Goal: Information Seeking & Learning: Find contact information

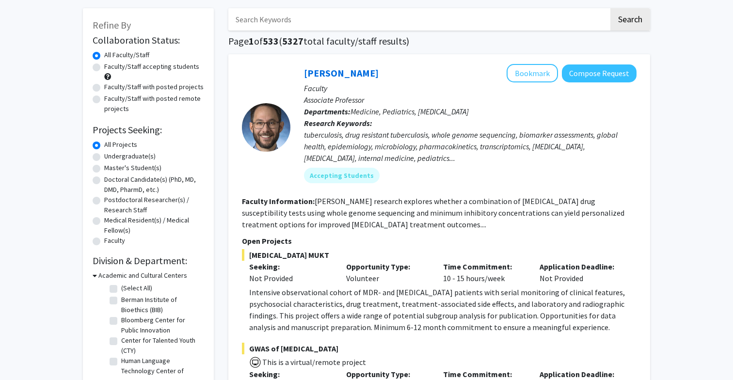
scroll to position [50, 0]
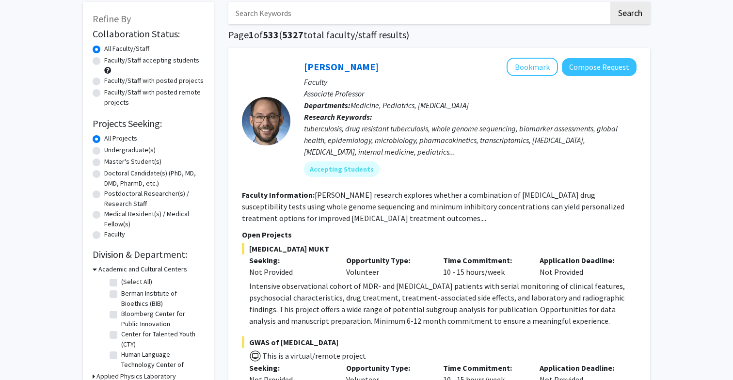
click at [104, 149] on label "Undergraduate(s)" at bounding box center [129, 150] width 51 height 10
click at [104, 149] on input "Undergraduate(s)" at bounding box center [107, 148] width 6 height 6
radio input "true"
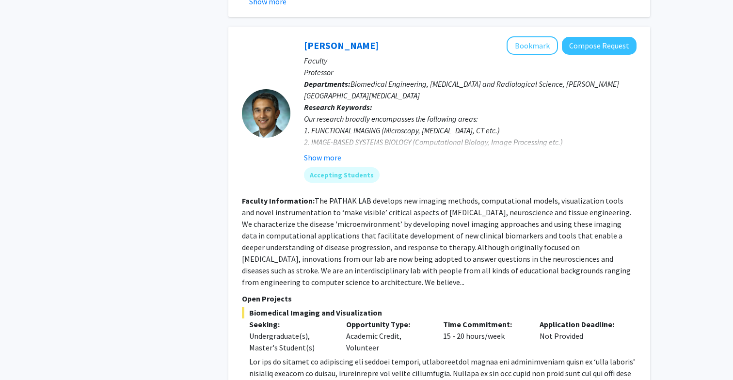
scroll to position [3067, 0]
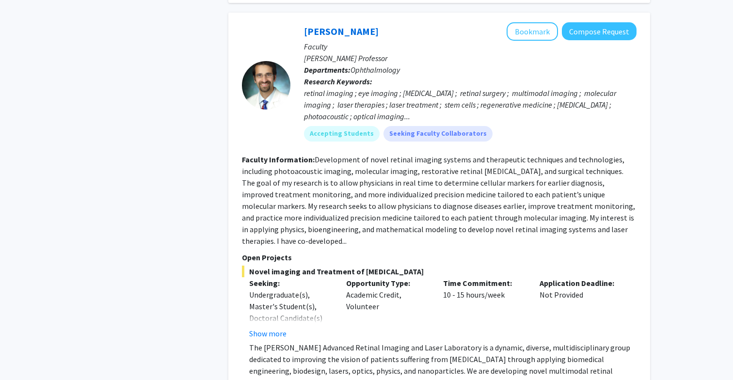
scroll to position [3975, 0]
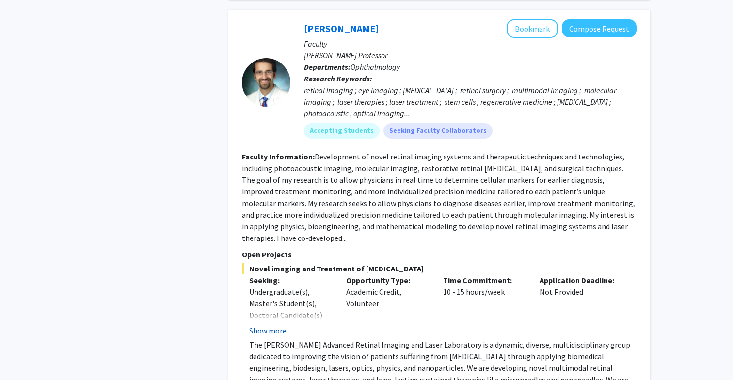
click at [271, 325] on button "Show more" at bounding box center [267, 331] width 37 height 12
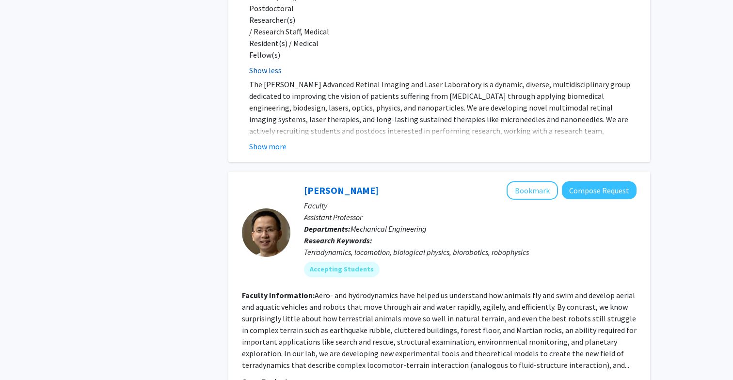
scroll to position [4434, 0]
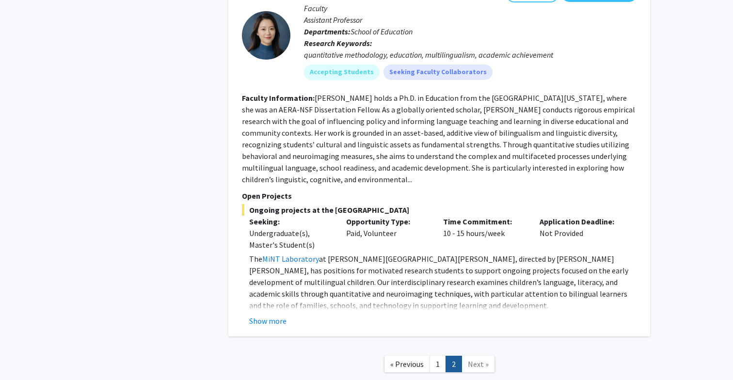
scroll to position [2668, 0]
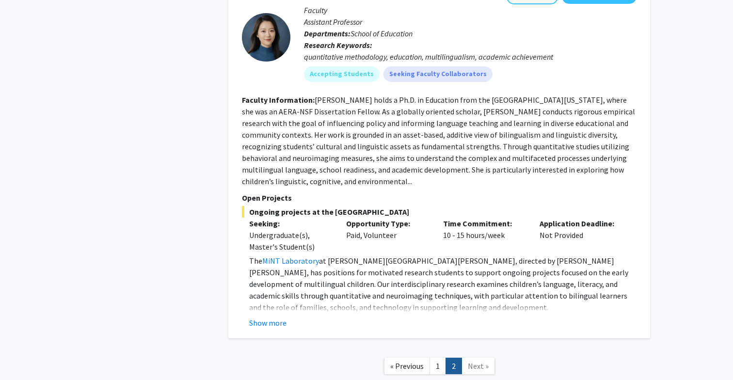
click at [474, 361] on span "Next »" at bounding box center [478, 366] width 21 height 10
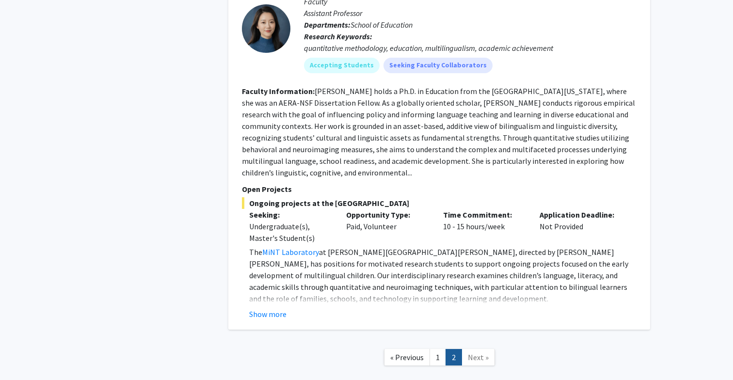
scroll to position [2699, 0]
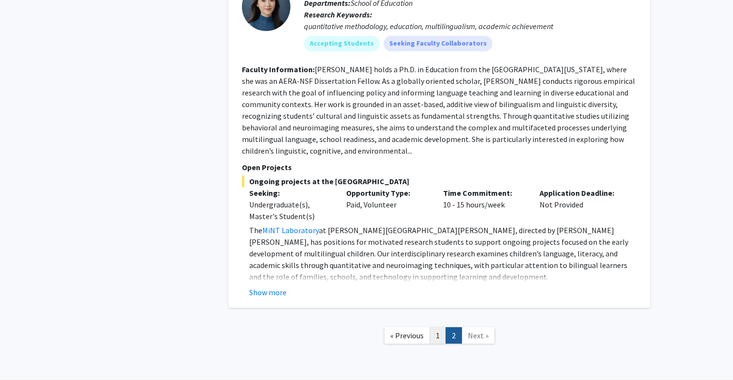
click at [438, 327] on link "1" at bounding box center [437, 335] width 16 height 17
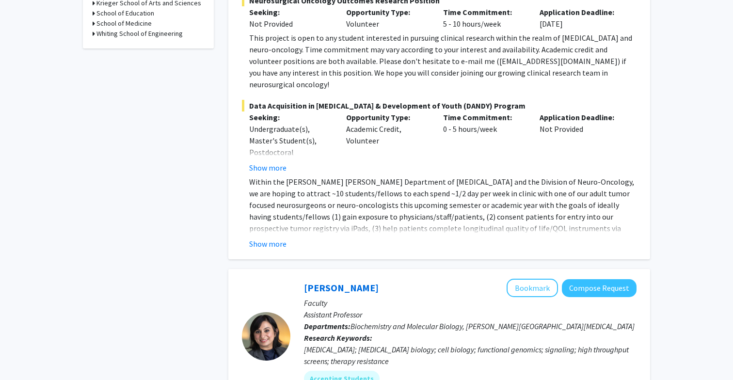
scroll to position [386, 0]
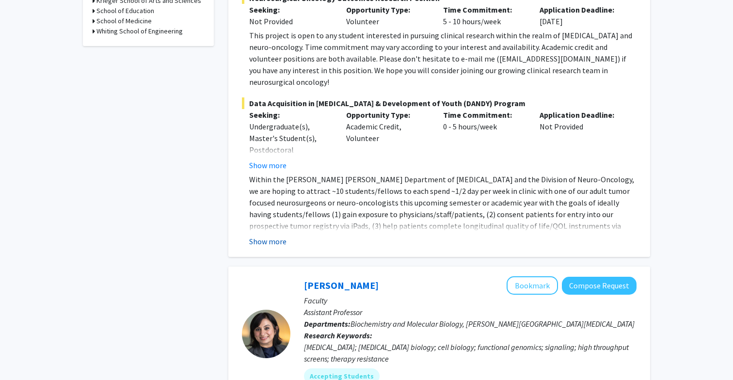
click at [267, 236] on button "Show more" at bounding box center [267, 242] width 37 height 12
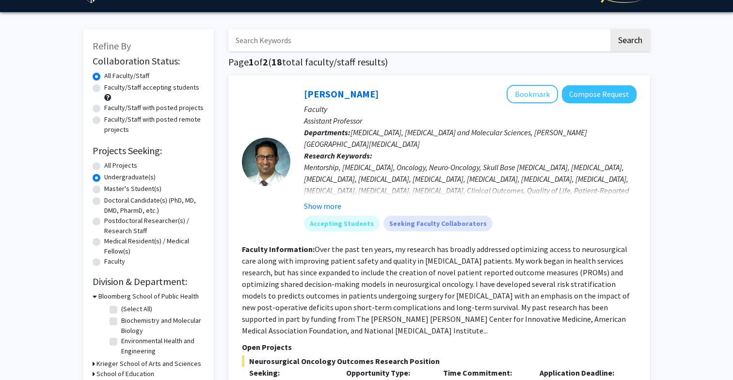
scroll to position [22, 0]
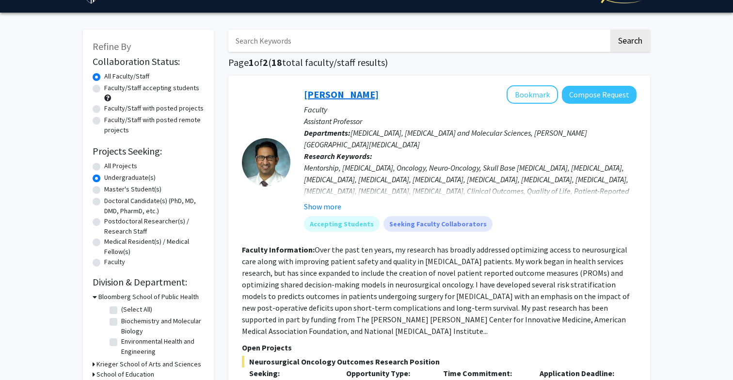
click at [340, 92] on link "[PERSON_NAME]" at bounding box center [341, 94] width 75 height 12
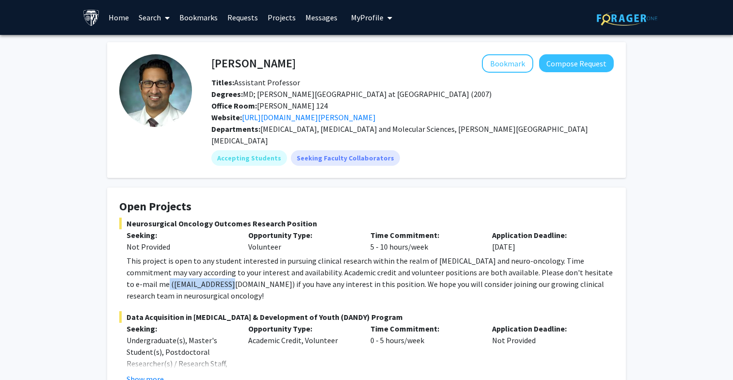
drag, startPoint x: 129, startPoint y: 271, endPoint x: 198, endPoint y: 269, distance: 68.9
click at [198, 269] on div "This project is open to any student interested in pursuing clinical research wi…" at bounding box center [370, 278] width 487 height 47
copy div "[EMAIL_ADDRESS][DOMAIN_NAME]"
click at [266, 285] on div "This project is open to any student interested in pursuing clinical research wi…" at bounding box center [370, 278] width 487 height 47
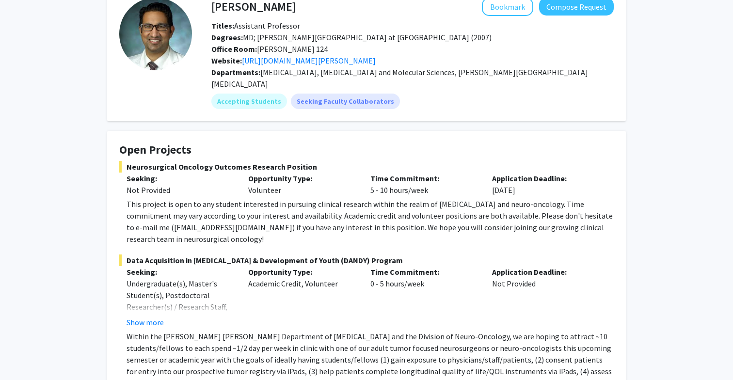
scroll to position [59, 0]
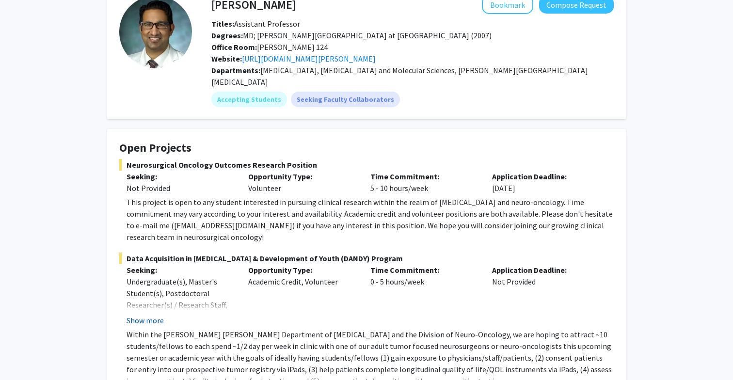
click at [139, 315] on button "Show more" at bounding box center [145, 321] width 37 height 12
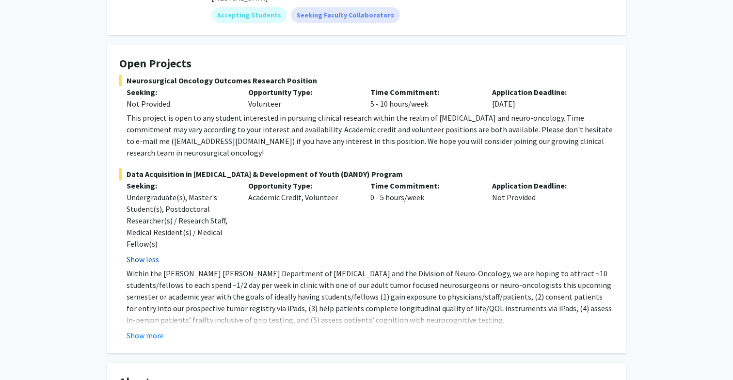
scroll to position [150, 0]
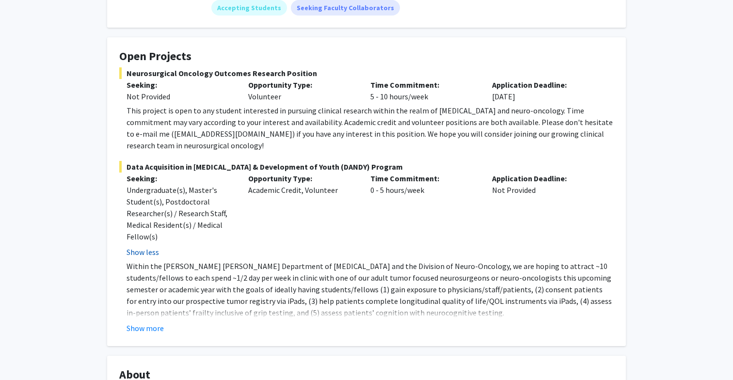
click at [139, 309] on fg-read-more "Within the [PERSON_NAME] [PERSON_NAME] Department of [MEDICAL_DATA] and the Div…" at bounding box center [366, 297] width 494 height 74
click at [139, 322] on button "Show more" at bounding box center [145, 328] width 37 height 12
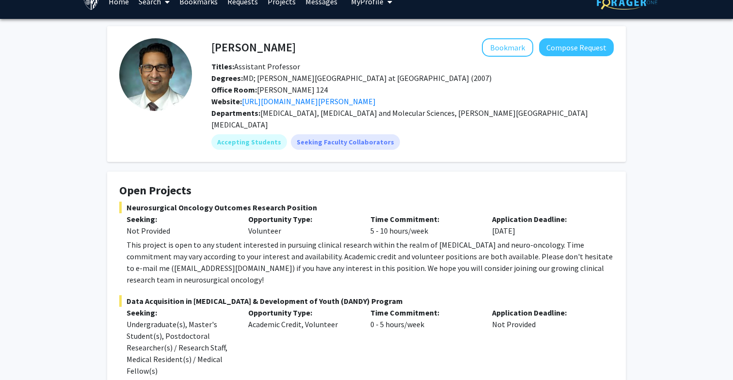
scroll to position [17, 0]
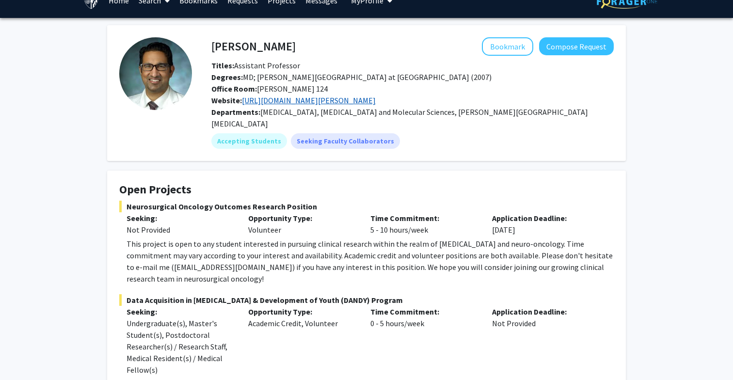
click at [333, 103] on link "[URL][DOMAIN_NAME][PERSON_NAME]" at bounding box center [309, 100] width 134 height 10
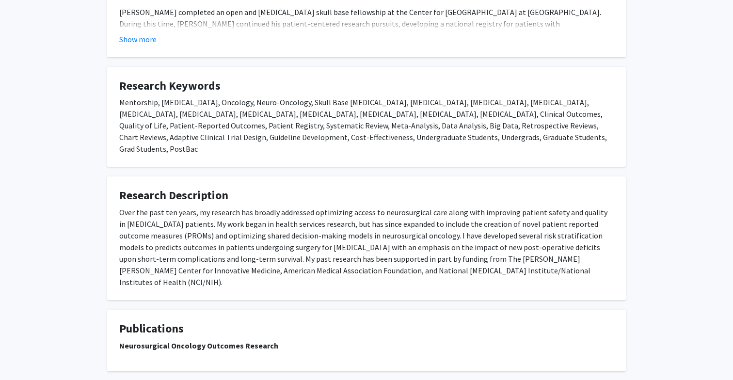
scroll to position [721, 0]
